Goal: Task Accomplishment & Management: Complete application form

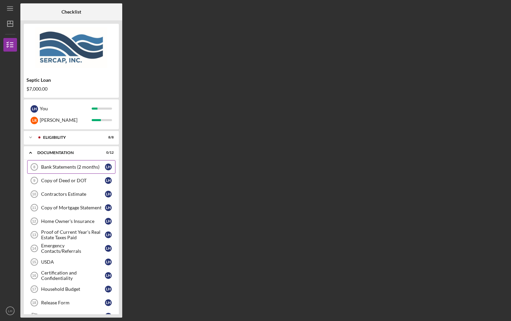
click at [83, 168] on div "Bank Statements (2 months)" at bounding box center [73, 166] width 64 height 5
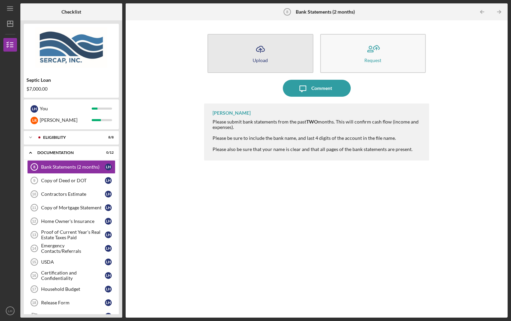
click at [255, 58] on div "Upload" at bounding box center [260, 60] width 15 height 5
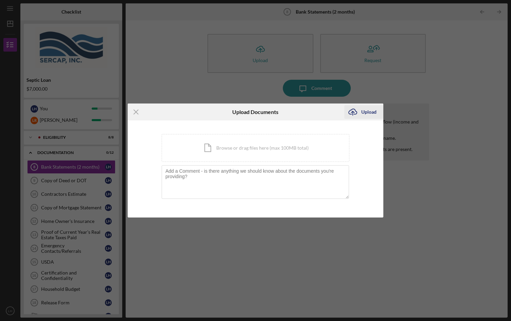
click at [363, 109] on div "Upload" at bounding box center [368, 112] width 15 height 14
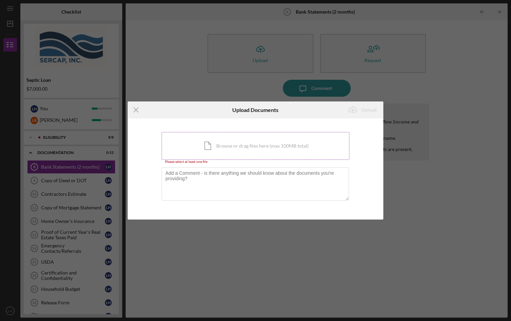
click at [223, 147] on div "Icon/Document Browse or drag files here (max 100MB total) Tap to choose files o…" at bounding box center [256, 146] width 188 height 28
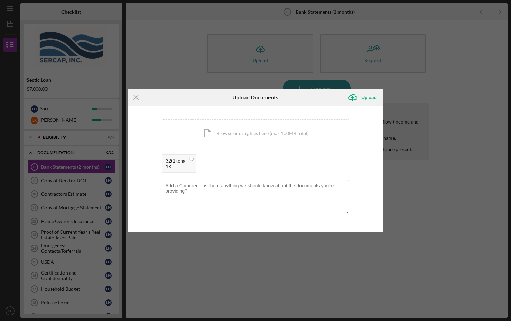
drag, startPoint x: 186, startPoint y: 161, endPoint x: 174, endPoint y: 162, distance: 11.6
click at [174, 162] on div "32(1).png" at bounding box center [176, 160] width 20 height 5
click at [205, 168] on div "32(1).png 1K" at bounding box center [256, 165] width 188 height 22
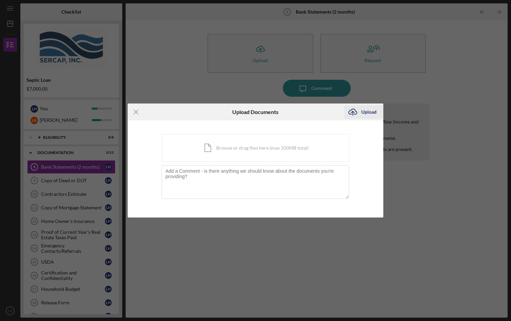
click at [367, 111] on div "Upload" at bounding box center [368, 112] width 15 height 14
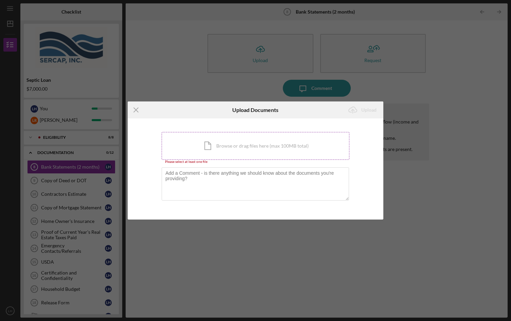
click at [230, 145] on div "Icon/Document Browse or drag files here (max 100MB total) Tap to choose files o…" at bounding box center [256, 146] width 188 height 28
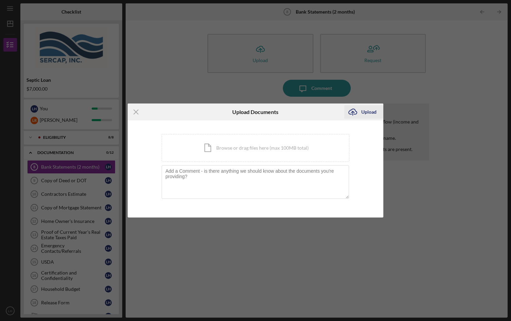
click at [370, 111] on div "Upload" at bounding box center [368, 112] width 15 height 14
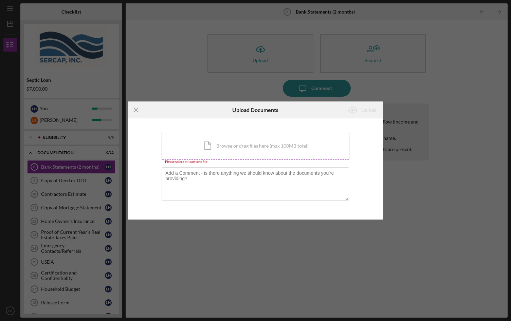
click at [252, 148] on div "Icon/Document Browse or drag files here (max 100MB total) Tap to choose files o…" at bounding box center [256, 146] width 188 height 28
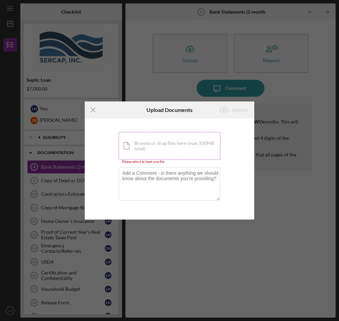
click at [177, 146] on div "Icon/Document Browse or drag files here (max 100MB total) Tap to choose files o…" at bounding box center [170, 146] width 102 height 28
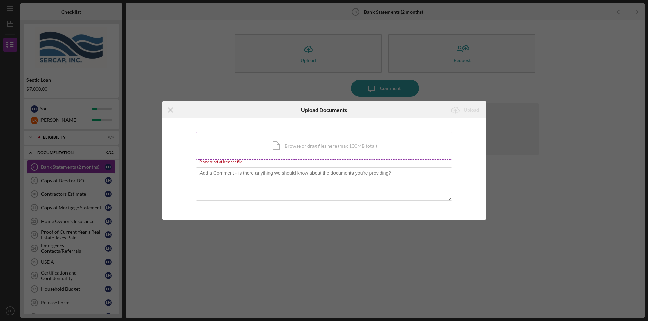
click at [369, 145] on div "Icon/Document Browse or drag files here (max 100MB total) Tap to choose files o…" at bounding box center [324, 146] width 256 height 28
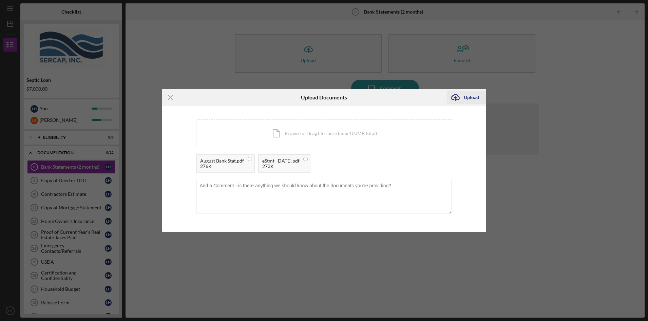
click at [471, 96] on div "Upload" at bounding box center [471, 98] width 15 height 14
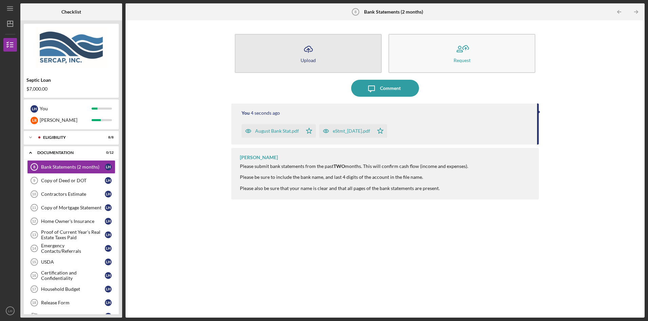
click at [301, 52] on icon "Icon/Upload" at bounding box center [308, 49] width 17 height 17
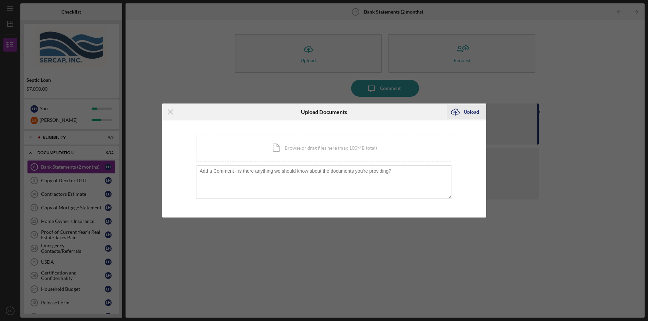
click at [473, 111] on div "Upload" at bounding box center [471, 112] width 15 height 14
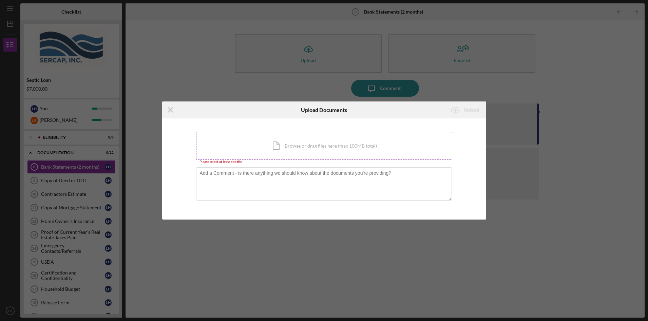
click at [341, 142] on div "Icon/Document Browse or drag files here (max 100MB total) Tap to choose files o…" at bounding box center [324, 146] width 256 height 28
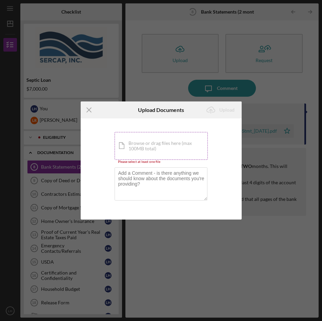
click at [171, 147] on div "Icon/Document Browse or drag files here (max 100MB total) Tap to choose files o…" at bounding box center [161, 146] width 93 height 28
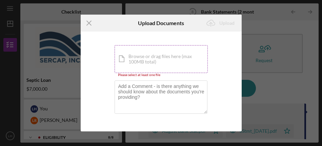
click at [170, 57] on div "Icon/Document Browse or drag files here (max 100MB total) Tap to choose files o…" at bounding box center [161, 59] width 93 height 28
click at [151, 57] on div "Icon/Document Browse or drag files here (max 100MB total) Tap to choose files o…" at bounding box center [161, 59] width 93 height 28
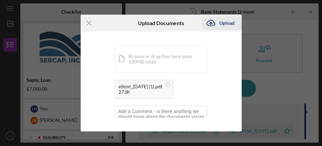
click at [230, 21] on div "Upload" at bounding box center [227, 23] width 15 height 14
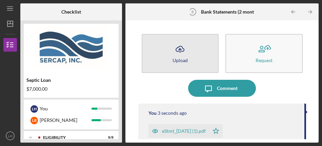
click at [190, 57] on button "Icon/Upload Upload" at bounding box center [180, 53] width 77 height 39
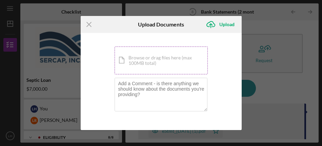
click at [162, 56] on div "Icon/Document Browse or drag files here (max 100MB total) Tap to choose files o…" at bounding box center [161, 61] width 93 height 28
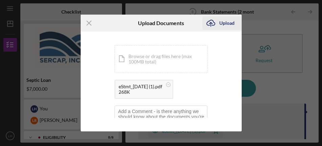
click at [226, 23] on div "Upload" at bounding box center [227, 23] width 15 height 14
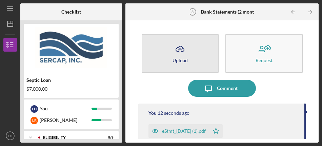
click at [183, 55] on icon "Icon/Upload" at bounding box center [180, 49] width 17 height 17
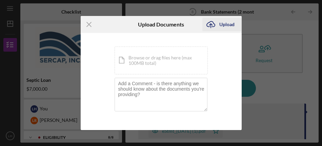
click at [229, 22] on div "Upload" at bounding box center [227, 25] width 15 height 14
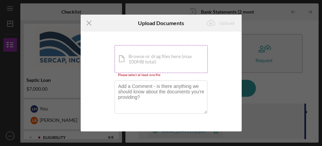
click at [172, 56] on div "Icon/Document Browse or drag files here (max 100MB total) Tap to choose files o…" at bounding box center [161, 59] width 93 height 28
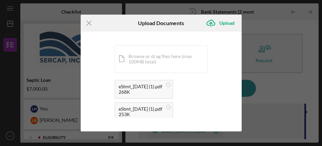
click at [154, 87] on div "eStmt_[DATE] (1).pdf" at bounding box center [141, 86] width 44 height 5
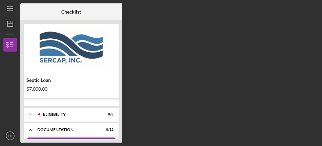
scroll to position [20, 0]
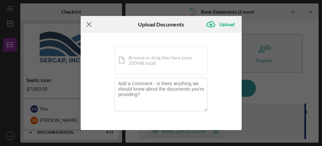
click at [88, 24] on icon "Icon/Menu Close" at bounding box center [89, 24] width 17 height 17
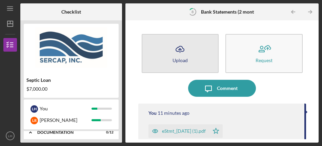
click at [177, 48] on icon "Icon/Upload" at bounding box center [180, 49] width 17 height 17
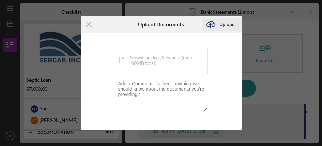
click at [230, 22] on div "Upload" at bounding box center [227, 25] width 15 height 14
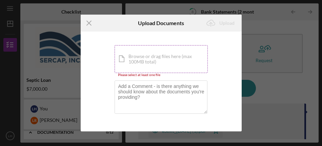
click at [159, 56] on div "Icon/Document Browse or drag files here (max 100MB total) Tap to choose files o…" at bounding box center [161, 59] width 93 height 28
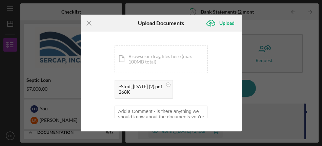
drag, startPoint x: 192, startPoint y: 91, endPoint x: 196, endPoint y: 89, distance: 4.0
click at [192, 91] on div "eStmt_[DATE] (2).pdf 268K" at bounding box center [161, 91] width 93 height 22
click at [232, 21] on div "Upload" at bounding box center [227, 23] width 15 height 14
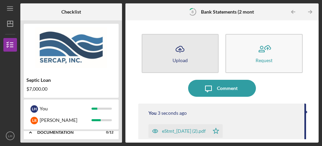
click at [193, 52] on button "Icon/Upload Upload" at bounding box center [180, 53] width 77 height 39
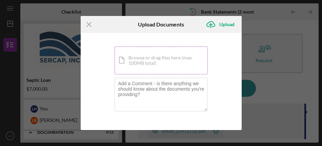
click at [180, 59] on div "Icon/Document Browse or drag files here (max 100MB total) Tap to choose files o…" at bounding box center [161, 61] width 93 height 28
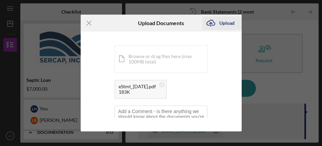
click at [230, 24] on div "Upload" at bounding box center [227, 23] width 15 height 14
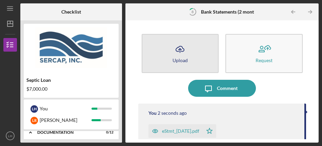
click at [178, 55] on icon "Icon/Upload" at bounding box center [180, 49] width 17 height 17
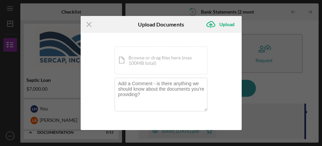
drag, startPoint x: 224, startPoint y: 23, endPoint x: 222, endPoint y: 31, distance: 7.7
click at [224, 23] on div "Upload" at bounding box center [227, 25] width 15 height 14
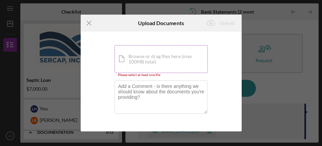
click at [160, 59] on div "Icon/Document Browse or drag files here (max 100MB total) Tap to choose files o…" at bounding box center [161, 59] width 93 height 28
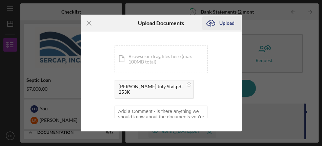
click at [227, 21] on div "Upload" at bounding box center [227, 23] width 15 height 14
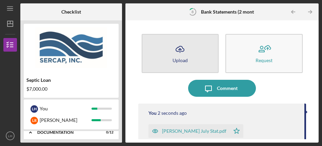
click at [177, 56] on icon "Icon/Upload" at bounding box center [180, 49] width 17 height 17
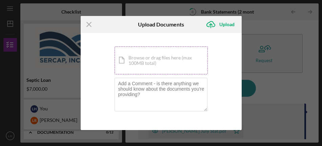
click at [151, 60] on div "Icon/Document Browse or drag files here (max 100MB total) Tap to choose files o…" at bounding box center [161, 61] width 93 height 28
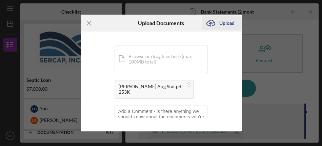
click at [223, 23] on div "Upload" at bounding box center [227, 23] width 15 height 14
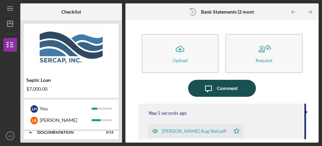
click at [217, 89] on div "Comment" at bounding box center [227, 88] width 21 height 17
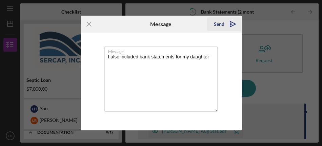
type textarea "I also included bank statements for my daughter"
click at [233, 22] on icon "Icon/icon-invite-send" at bounding box center [233, 24] width 17 height 17
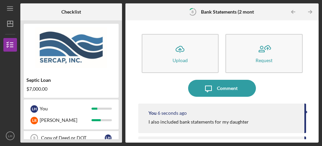
scroll to position [54, 0]
click at [76, 41] on img at bounding box center [71, 47] width 95 height 41
click at [291, 11] on icon "Icon/Table Pagination Arrow" at bounding box center [293, 11] width 15 height 15
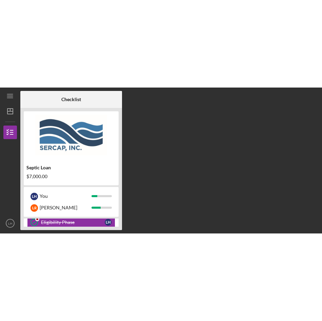
scroll to position [112, 0]
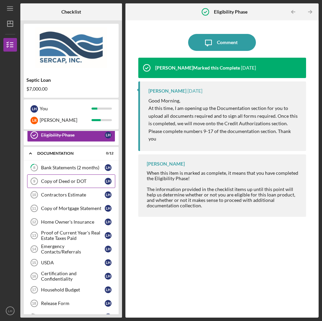
click at [70, 146] on div "Copy of Deed or DOT" at bounding box center [73, 181] width 64 height 5
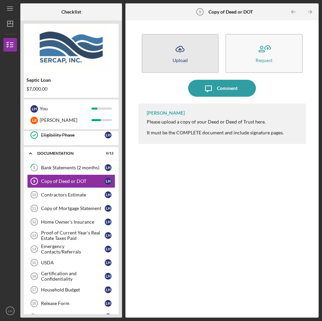
click at [178, 50] on icon "Icon/Upload" at bounding box center [180, 49] width 17 height 17
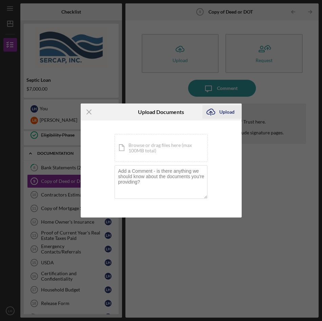
click at [224, 113] on div "Upload" at bounding box center [227, 112] width 15 height 14
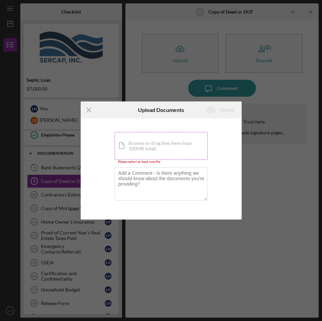
click at [172, 141] on div "Icon/Document Browse or drag files here (max 100MB total) Tap to choose files o…" at bounding box center [161, 146] width 93 height 28
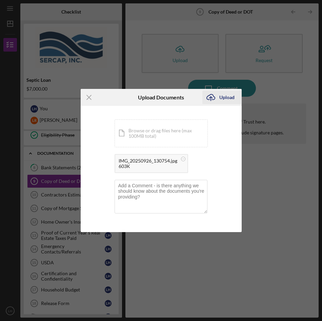
click at [226, 97] on div "Upload" at bounding box center [227, 98] width 15 height 14
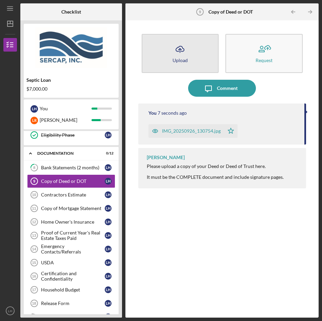
click at [184, 53] on icon "Icon/Upload" at bounding box center [180, 49] width 17 height 17
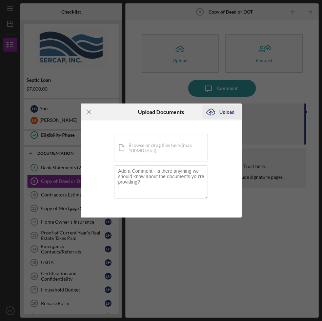
drag, startPoint x: 227, startPoint y: 108, endPoint x: 225, endPoint y: 114, distance: 6.4
click at [226, 110] on div "Upload" at bounding box center [227, 112] width 15 height 14
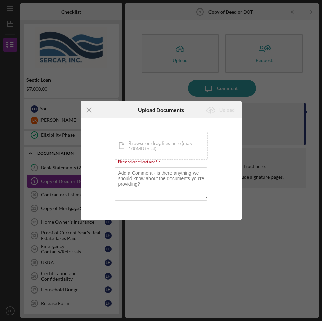
click at [199, 55] on div "Icon/Menu Close Upload Documents Icon/Upload Upload You're uploading documents …" at bounding box center [161, 160] width 322 height 321
click at [89, 109] on icon "Icon/Menu Close" at bounding box center [89, 109] width 17 height 17
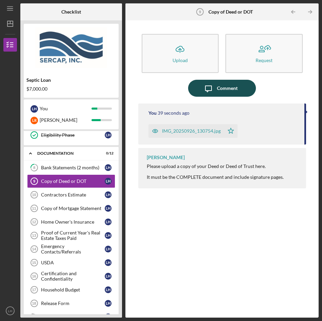
click at [229, 88] on div "Comment" at bounding box center [227, 88] width 21 height 17
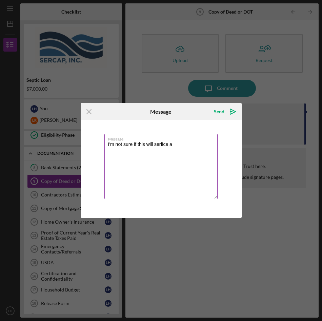
click at [190, 144] on textarea "I'm not sure if this will serfice a" at bounding box center [161, 167] width 113 height 66
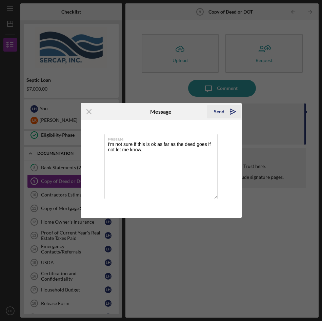
type textarea "I'm not sure if this is ok as far as the deed goes if not let me know."
click at [219, 110] on div "Send" at bounding box center [219, 112] width 11 height 14
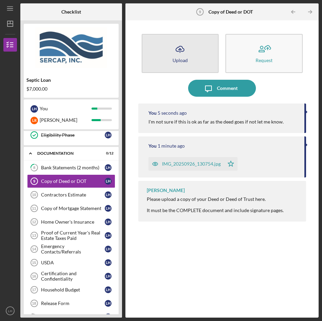
click at [184, 53] on icon "Icon/Upload" at bounding box center [180, 49] width 17 height 17
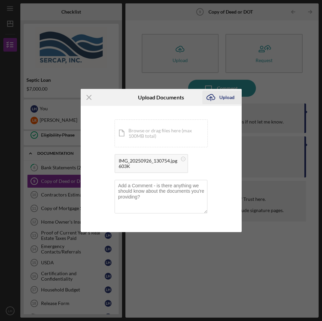
click at [227, 98] on div "Upload" at bounding box center [227, 98] width 15 height 14
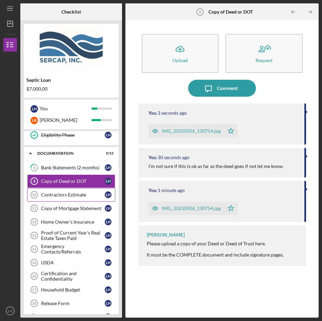
click at [66, 146] on div "Contractors Estimate" at bounding box center [73, 194] width 64 height 5
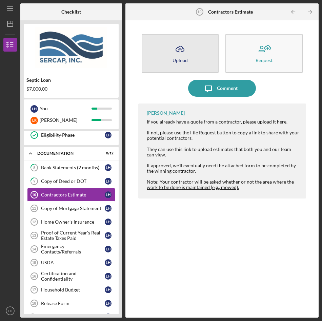
click at [177, 56] on icon "Icon/Upload" at bounding box center [180, 49] width 17 height 17
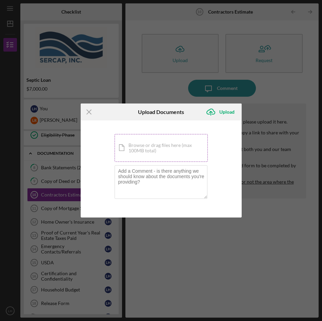
click at [149, 146] on div "Icon/Document Browse or drag files here (max 100MB total) Tap to choose files o…" at bounding box center [161, 148] width 93 height 28
click at [227, 111] on div "Upload" at bounding box center [227, 112] width 15 height 14
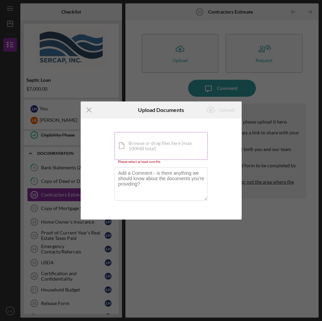
click at [149, 145] on div "Icon/Document Browse or drag files here (max 100MB total) Tap to choose files o…" at bounding box center [161, 146] width 93 height 28
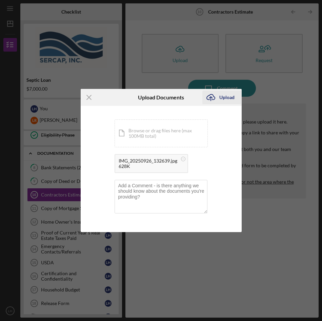
click at [225, 97] on div "Upload" at bounding box center [227, 98] width 15 height 14
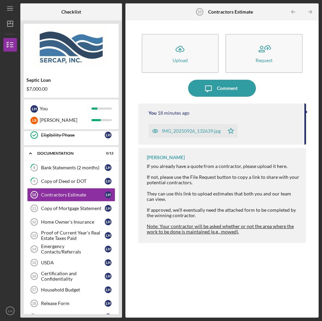
click at [209, 130] on div "IMG_20250926_132639.jpg" at bounding box center [191, 130] width 59 height 5
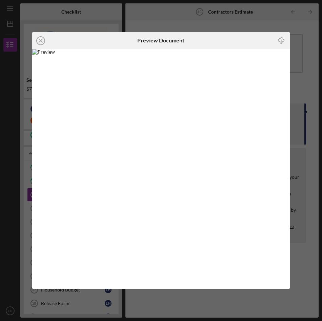
click at [281, 41] on icon "Icon/Download" at bounding box center [281, 40] width 15 height 15
drag, startPoint x: 39, startPoint y: 41, endPoint x: 50, endPoint y: 40, distance: 10.9
click at [39, 41] on icon "Icon/Close" at bounding box center [40, 40] width 17 height 17
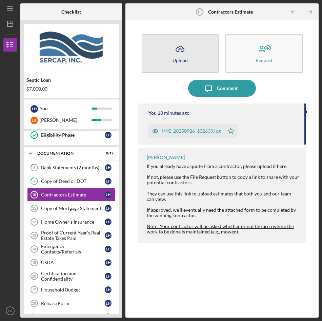
click at [192, 44] on button "Icon/Upload Upload" at bounding box center [180, 53] width 77 height 39
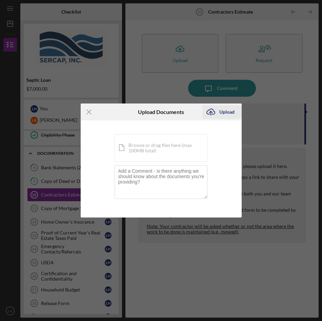
click at [223, 113] on div "Upload" at bounding box center [227, 112] width 15 height 14
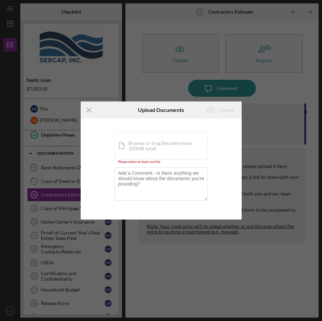
click at [185, 55] on div "Icon/Menu Close Upload Documents Icon/Upload Upload You're uploading documents …" at bounding box center [161, 160] width 322 height 321
